Goal: Task Accomplishment & Management: Use online tool/utility

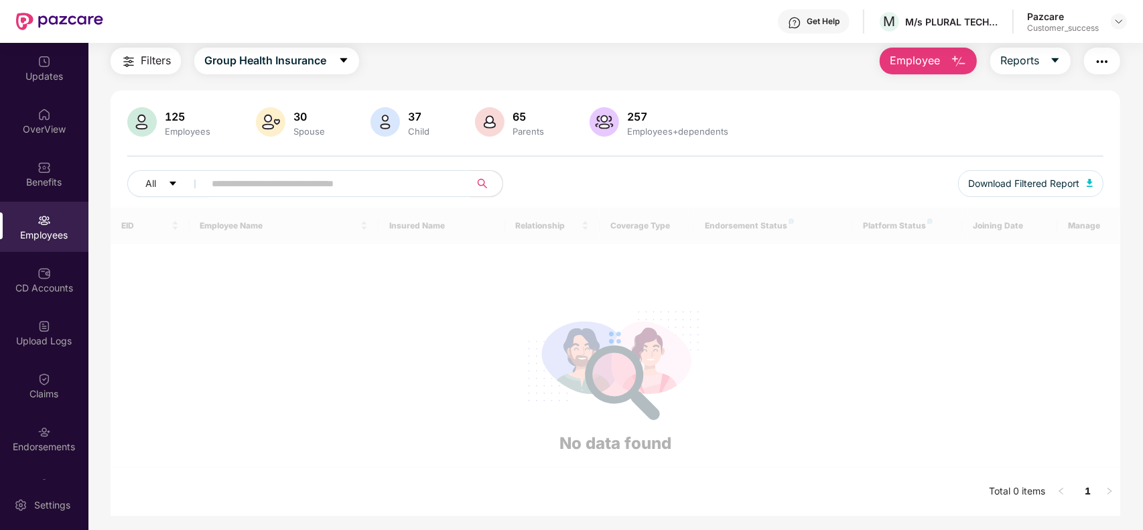
scroll to position [98, 0]
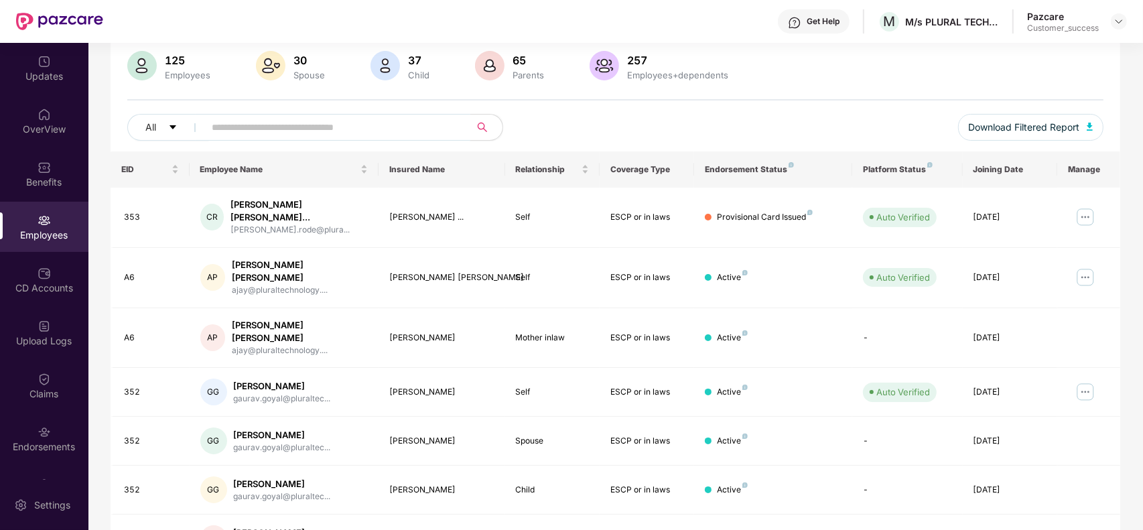
click at [50, 218] on div "Employees" at bounding box center [44, 227] width 88 height 50
click at [356, 118] on input "text" at bounding box center [332, 127] width 241 height 20
click at [41, 119] on img at bounding box center [44, 114] width 13 height 13
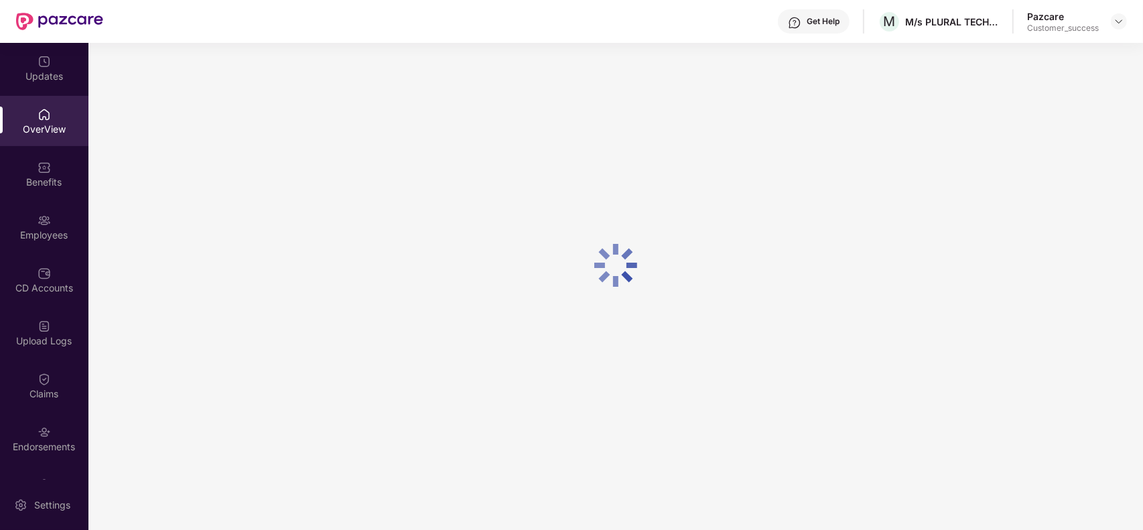
scroll to position [42, 0]
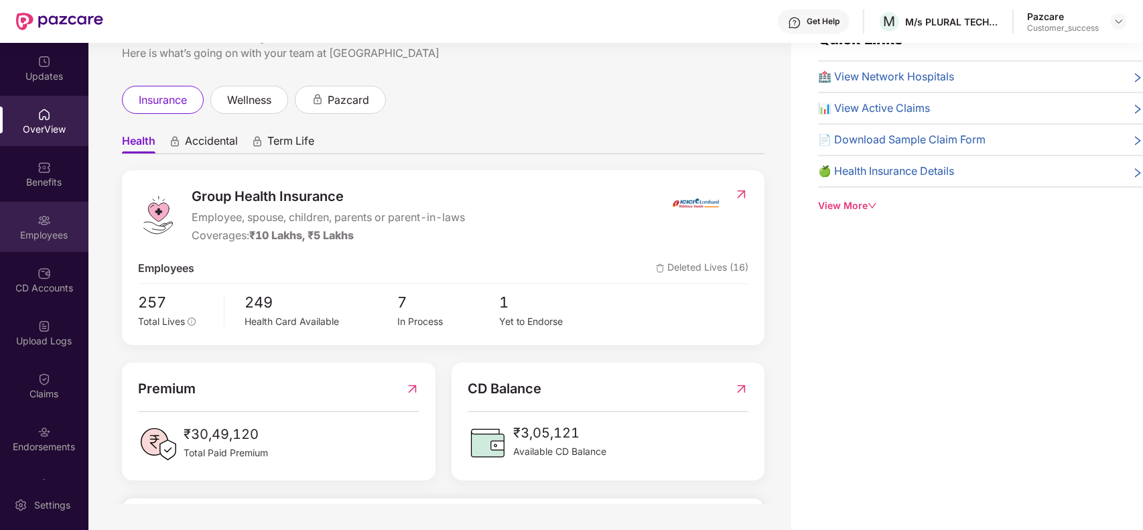
click at [38, 222] on img at bounding box center [44, 220] width 13 height 13
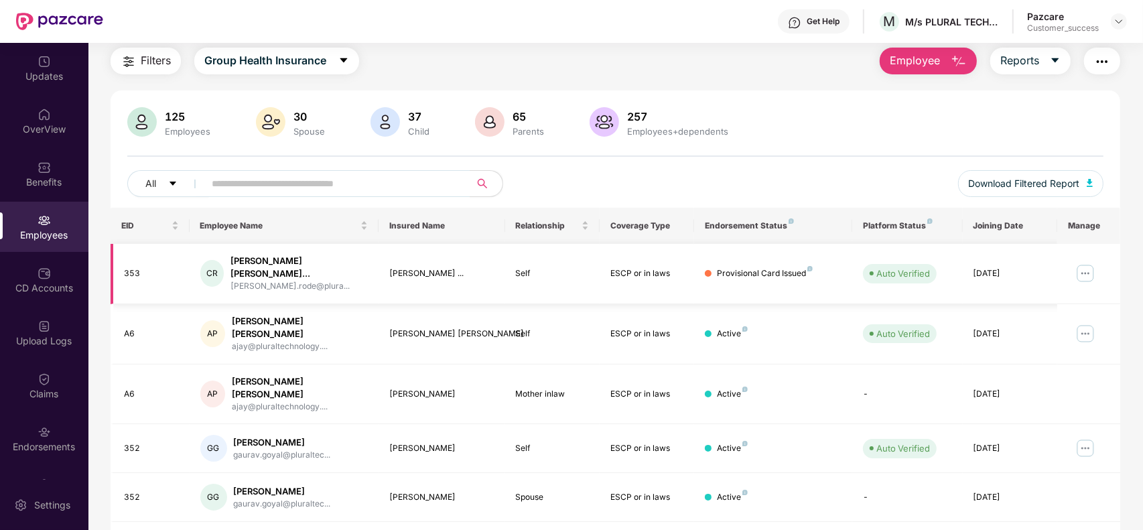
scroll to position [98, 0]
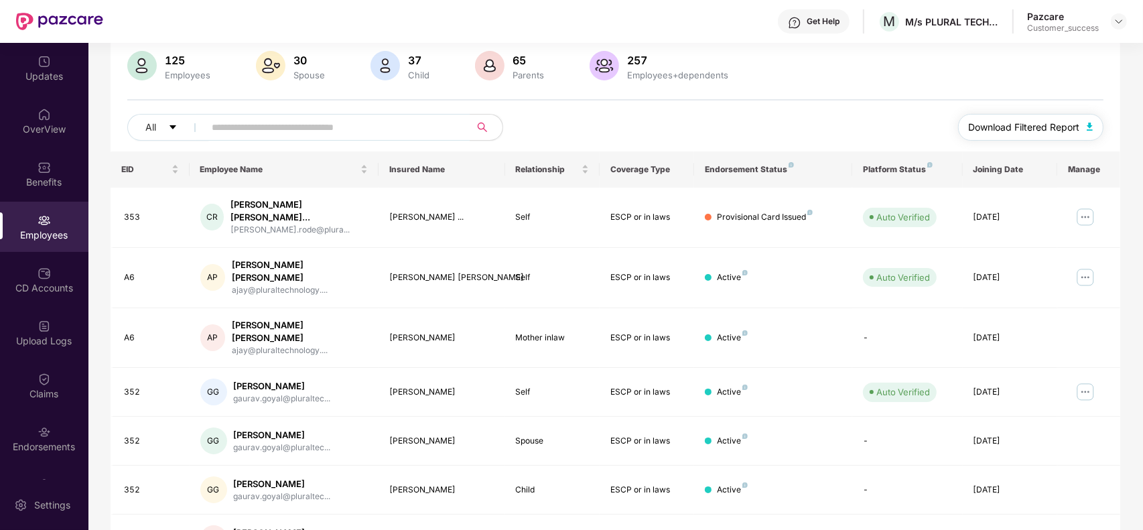
click at [1006, 122] on span "Download Filtered Report" at bounding box center [1024, 127] width 111 height 15
click at [1116, 22] on img at bounding box center [1119, 21] width 11 height 11
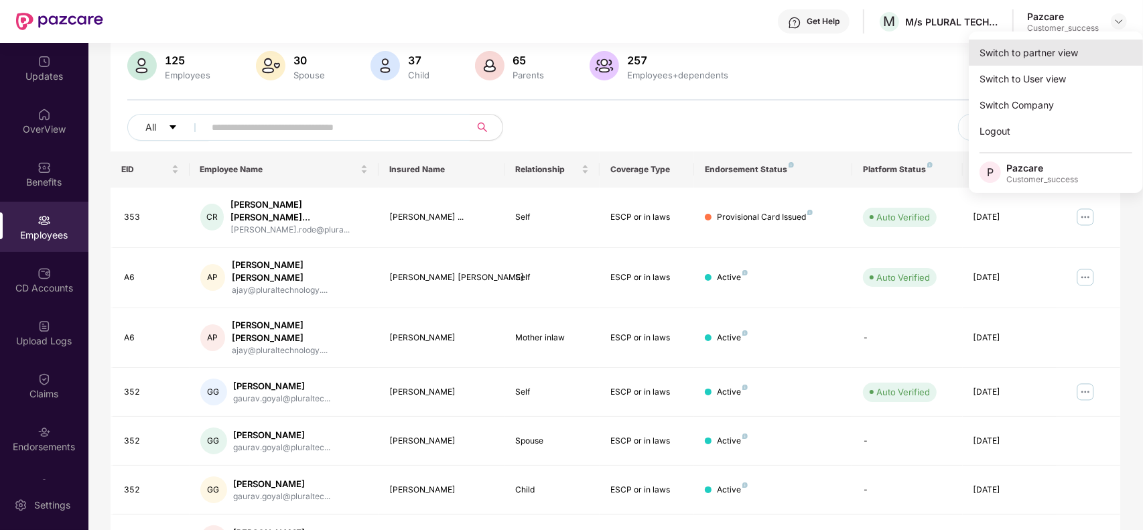
click at [1043, 54] on div "Switch to partner view" at bounding box center [1056, 53] width 174 height 26
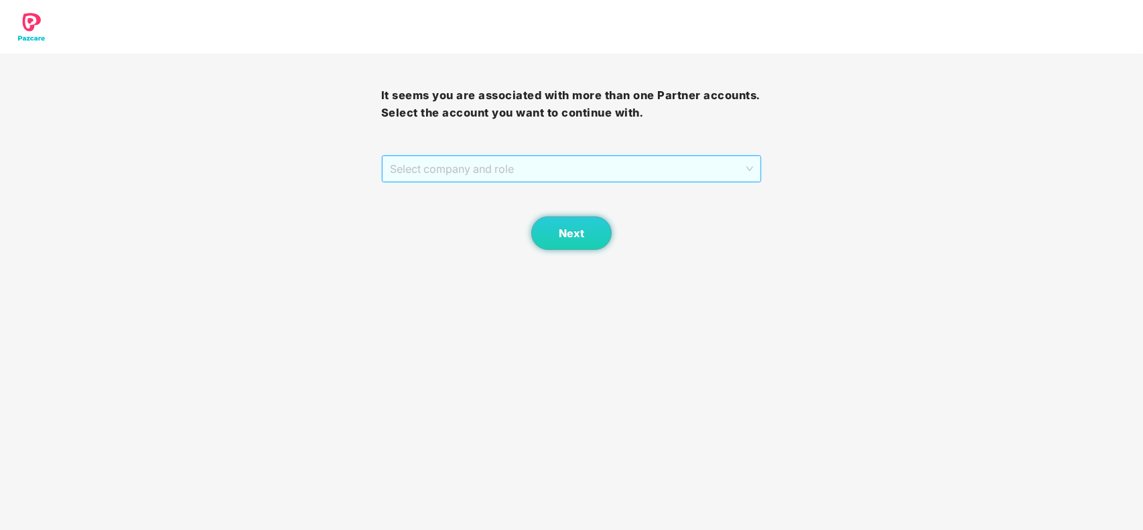
click at [518, 159] on span "Select company and role" at bounding box center [572, 168] width 364 height 25
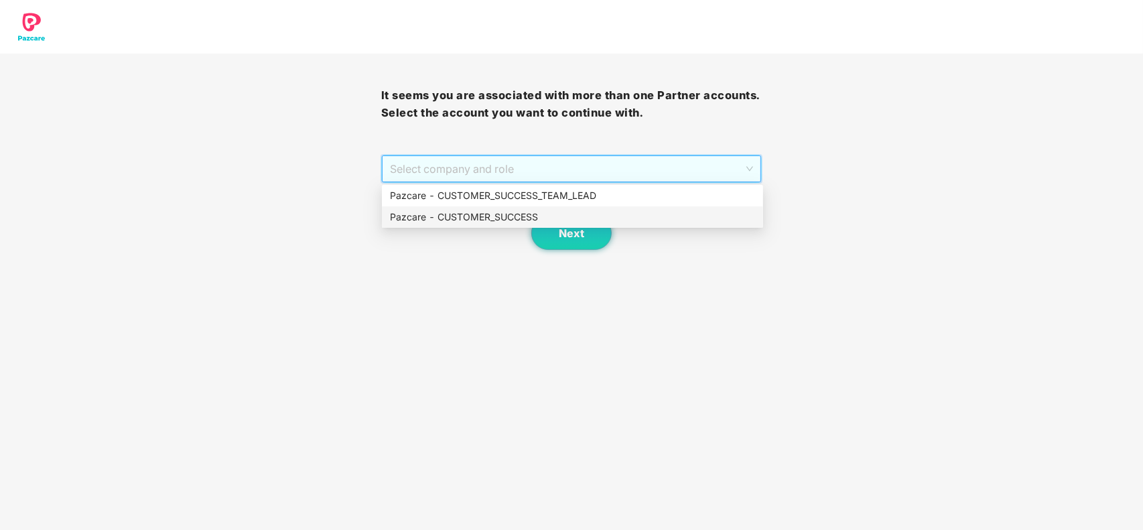
click at [497, 212] on div "Pazcare - CUSTOMER_SUCCESS" at bounding box center [572, 217] width 365 height 15
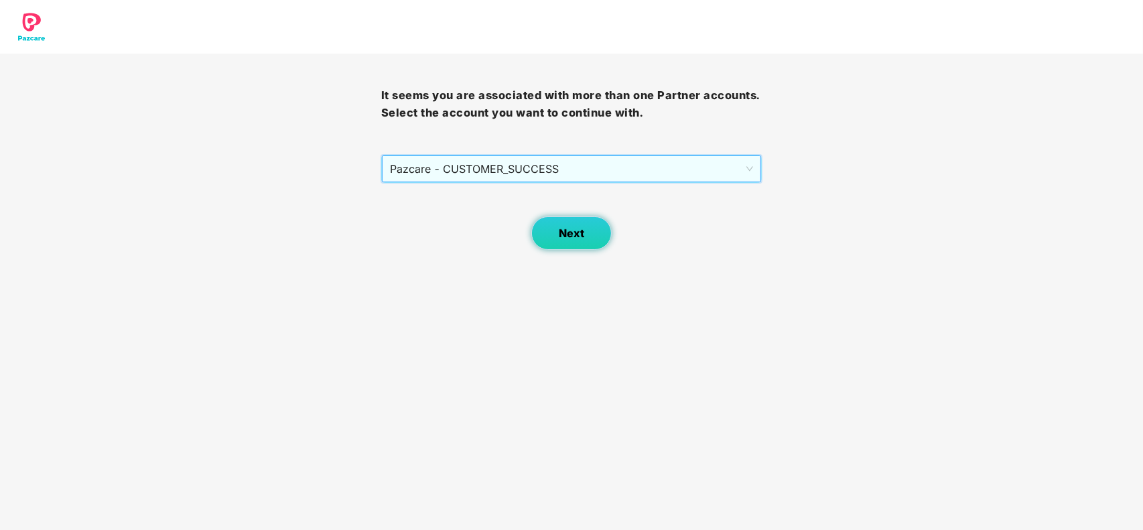
click at [557, 223] on button "Next" at bounding box center [571, 232] width 80 height 33
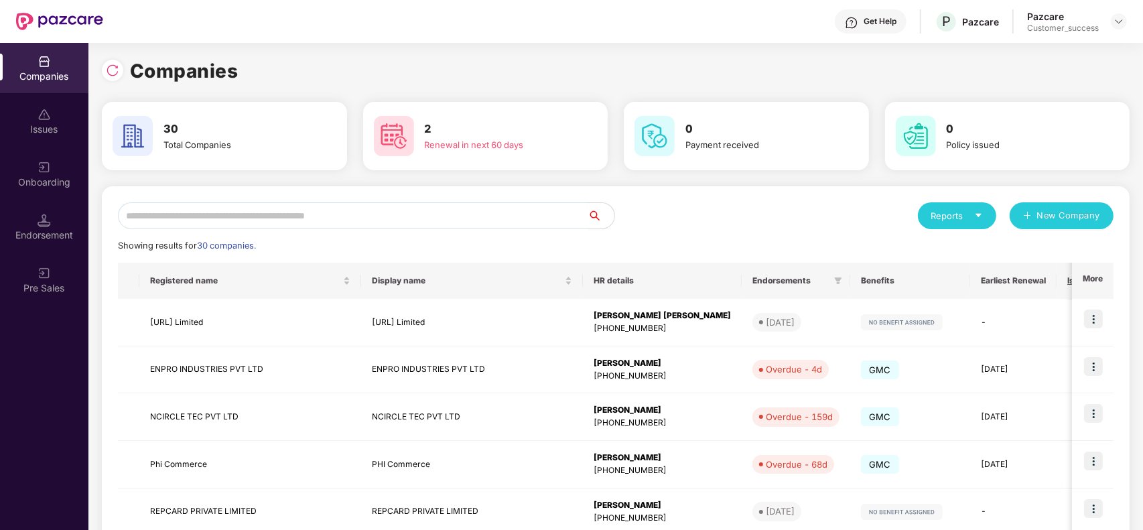
click at [370, 213] on input "text" at bounding box center [353, 215] width 470 height 27
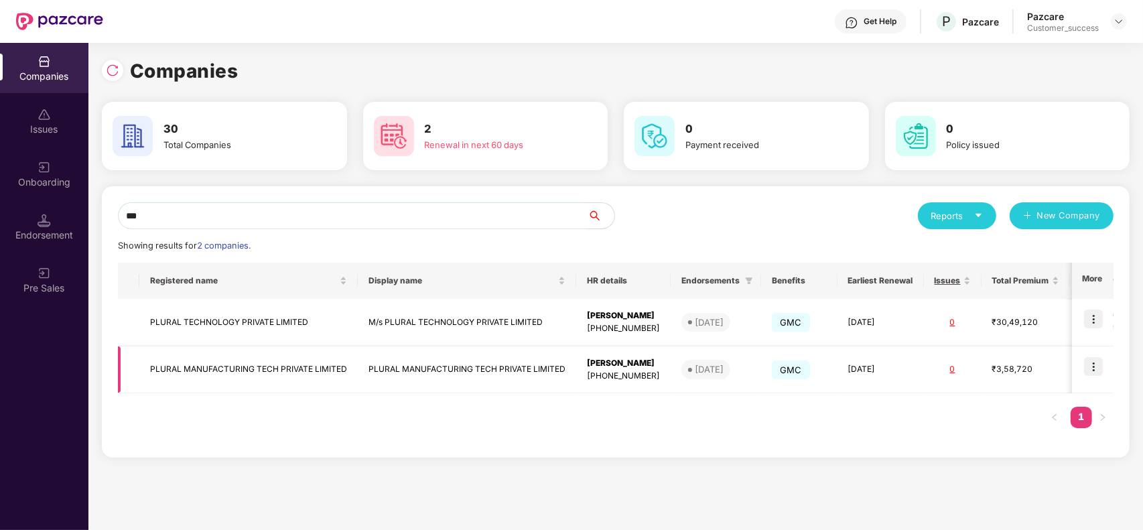
type input "***"
click at [1092, 362] on img at bounding box center [1093, 366] width 19 height 19
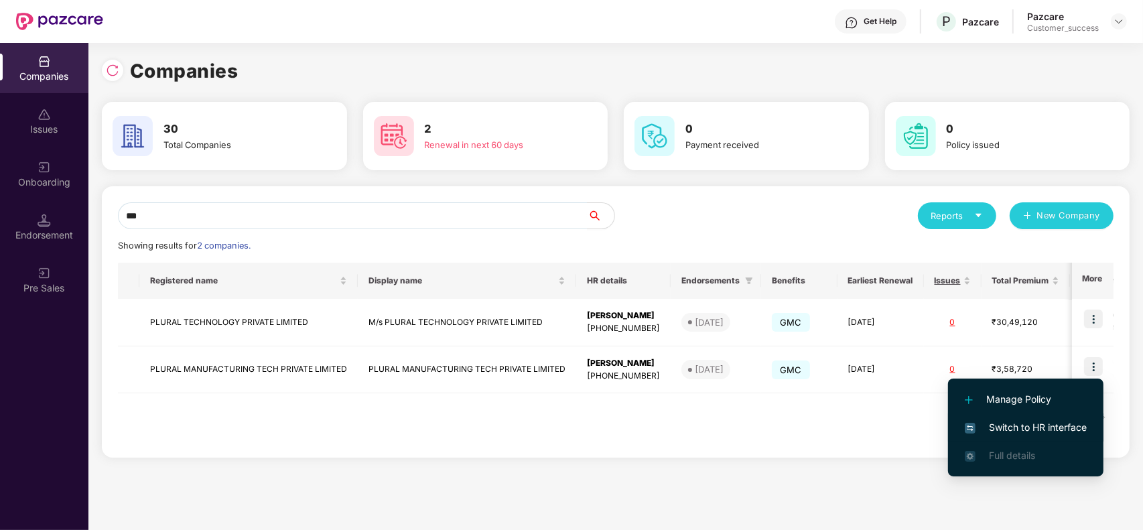
click at [1026, 424] on span "Switch to HR interface" at bounding box center [1026, 427] width 122 height 15
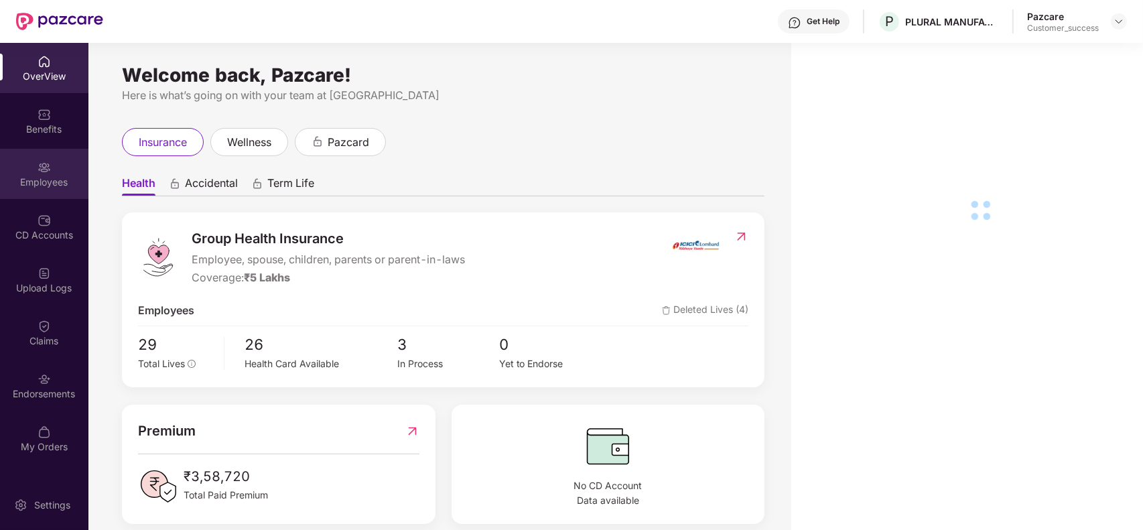
click at [51, 176] on div "Employees" at bounding box center [44, 182] width 88 height 13
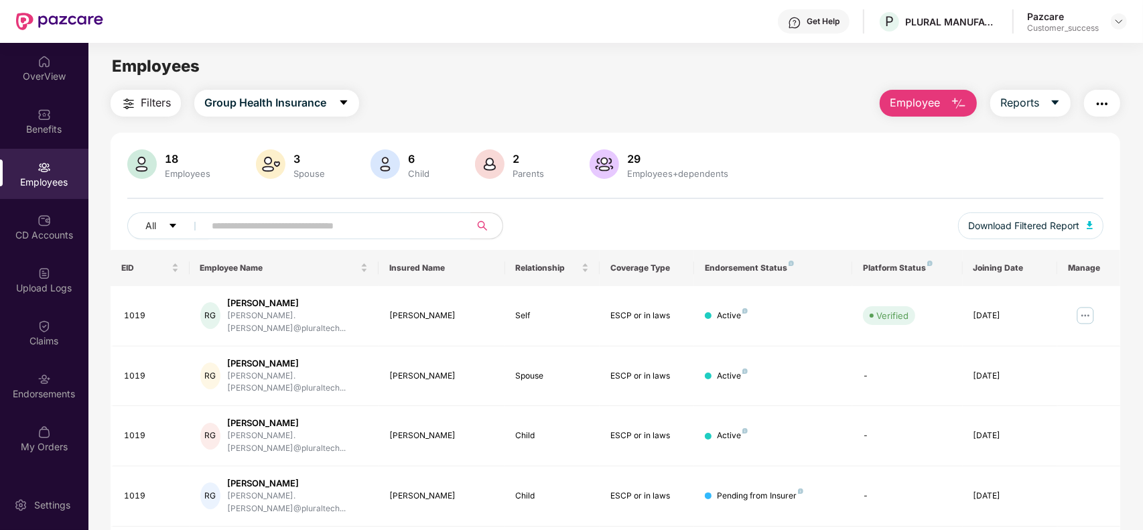
click at [259, 222] on input "text" at bounding box center [332, 226] width 241 height 20
paste input "*******"
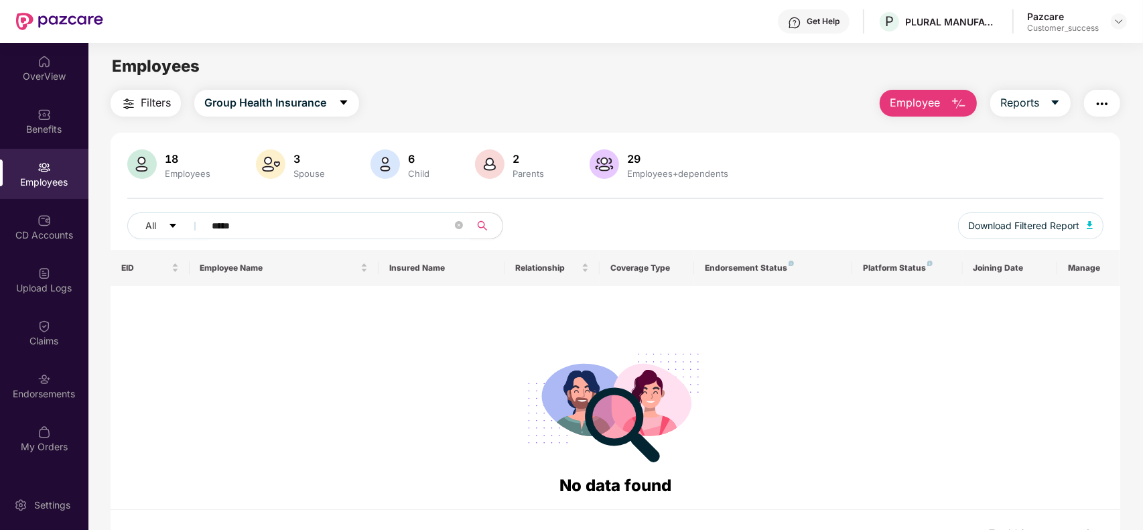
paste input "text"
type input "**"
paste input "text"
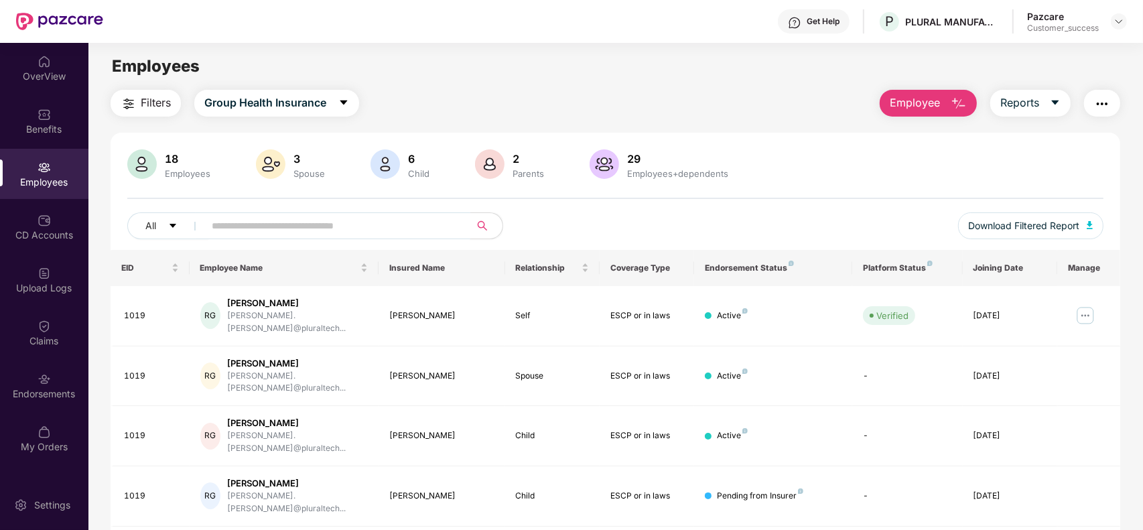
paste input "*"
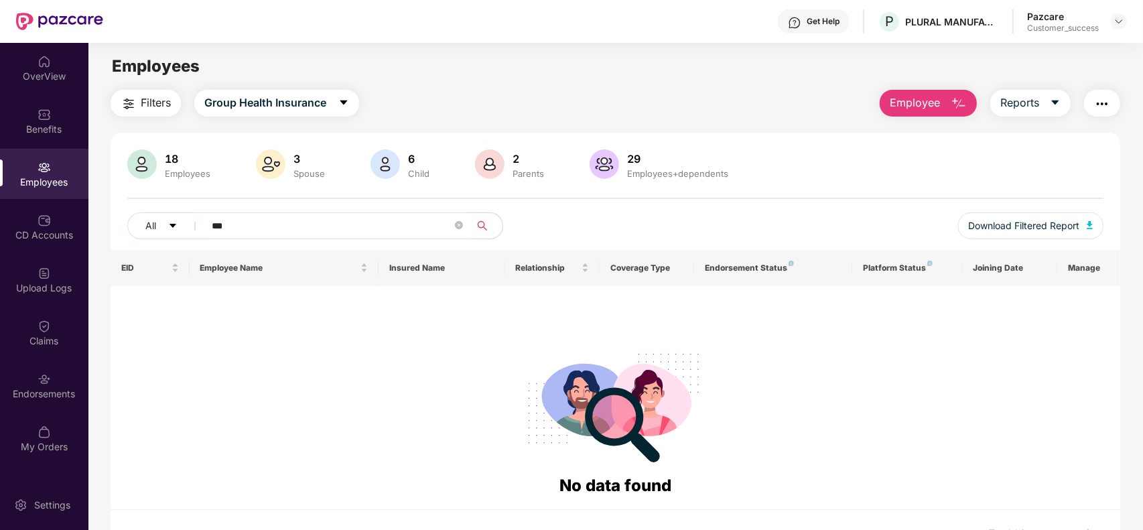
type input "***"
